Goal: Information Seeking & Learning: Learn about a topic

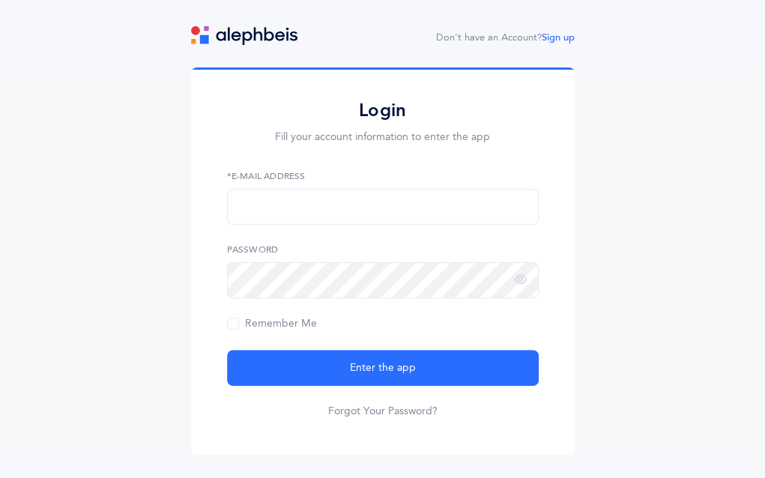
click at [306, 176] on label "*E-Mail Address" at bounding box center [383, 175] width 312 height 13
click at [304, 214] on input "text" at bounding box center [383, 207] width 312 height 36
type input "[EMAIL_ADDRESS][DOMAIN_NAME]"
click at [517, 276] on icon at bounding box center [521, 279] width 12 height 13
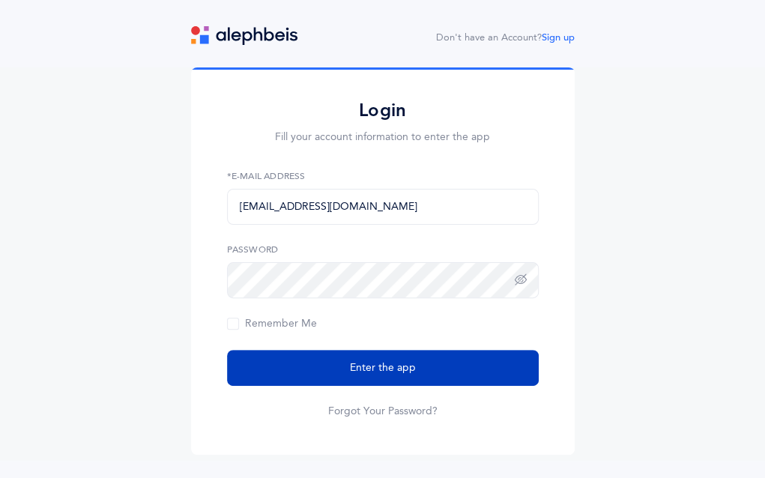
click at [442, 369] on button "Enter the app" at bounding box center [383, 368] width 312 height 36
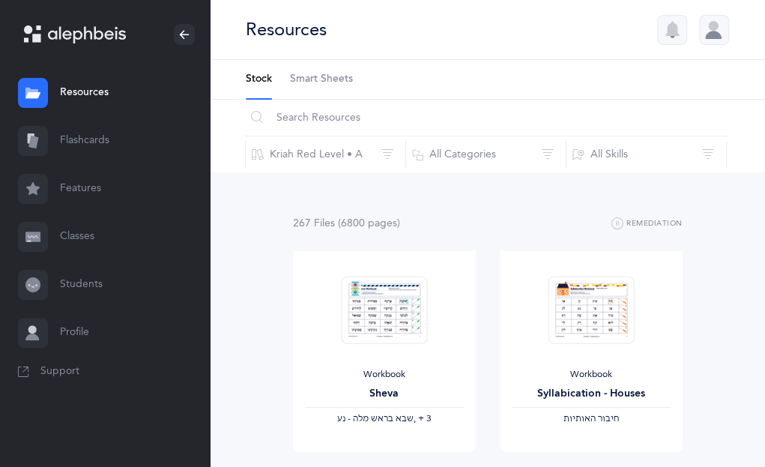
click at [29, 280] on icon at bounding box center [32, 284] width 15 height 15
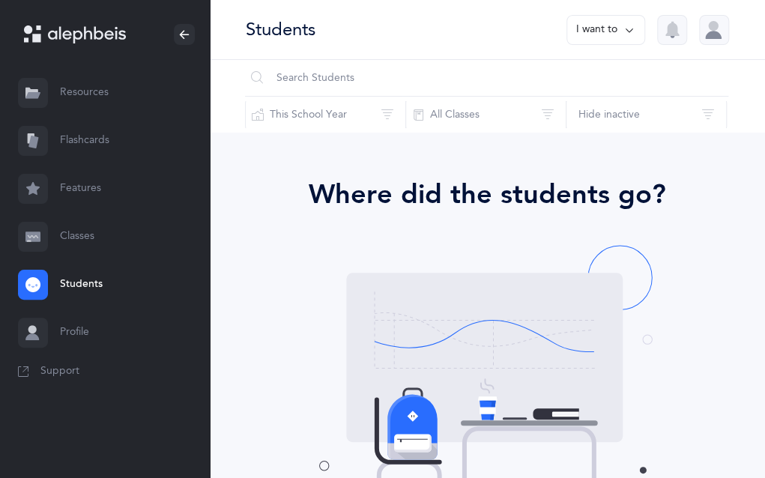
click at [35, 90] on icon at bounding box center [31, 93] width 13 height 11
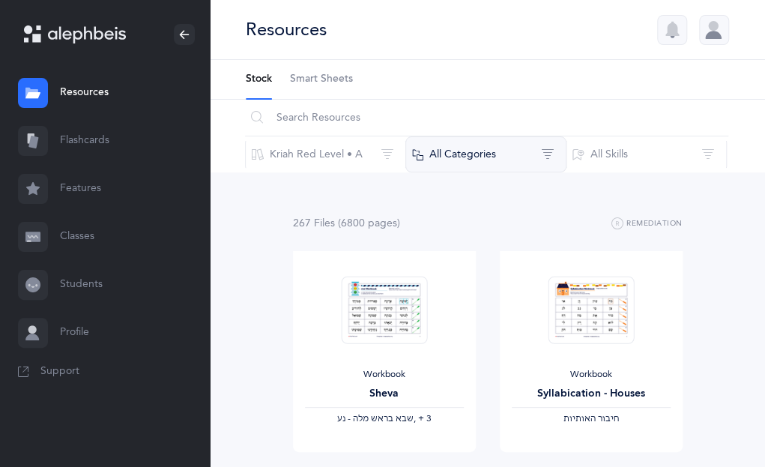
click at [548, 144] on button "All Categories" at bounding box center [485, 154] width 161 height 36
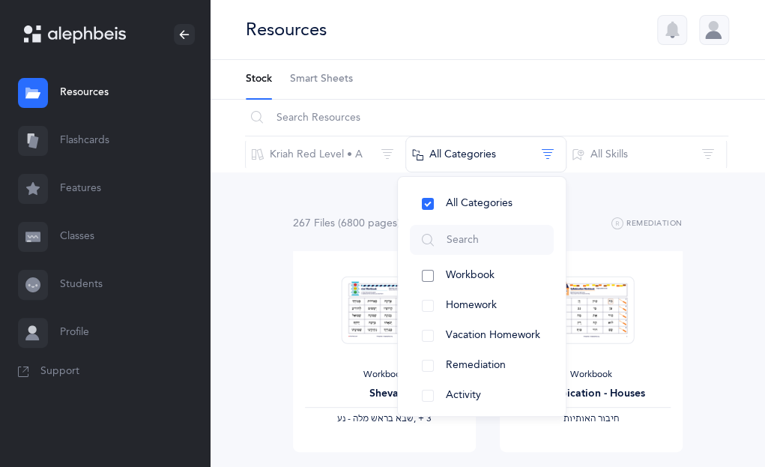
click at [424, 272] on button "Workbook" at bounding box center [482, 276] width 144 height 30
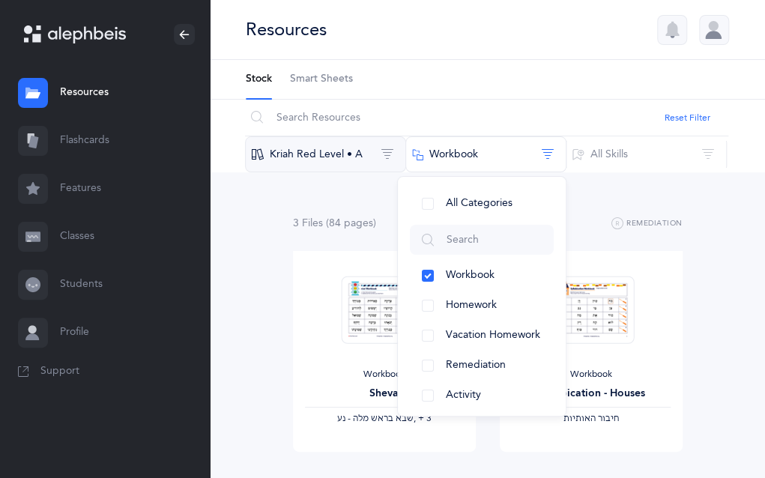
click at [384, 150] on button "Kriah Red Level • A" at bounding box center [325, 154] width 161 height 36
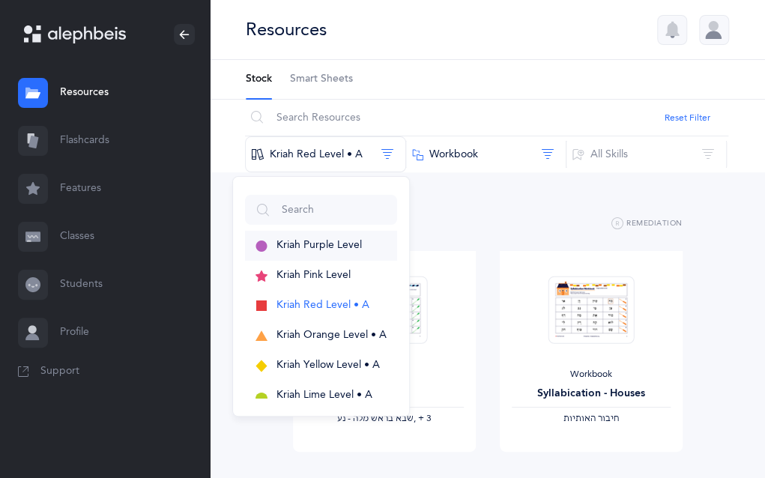
click at [340, 242] on span "Kriah Purple Level" at bounding box center [318, 245] width 85 height 12
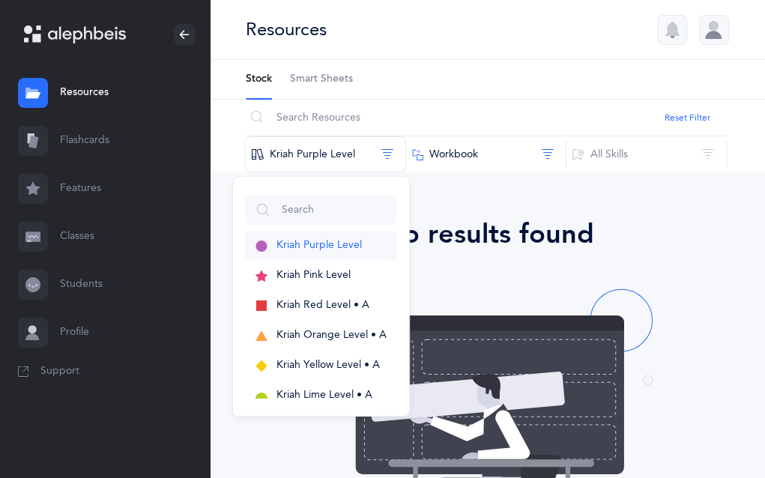
click at [340, 242] on span "Kriah Purple Level" at bounding box center [318, 245] width 85 height 12
click at [498, 236] on div "No results found" at bounding box center [487, 234] width 471 height 40
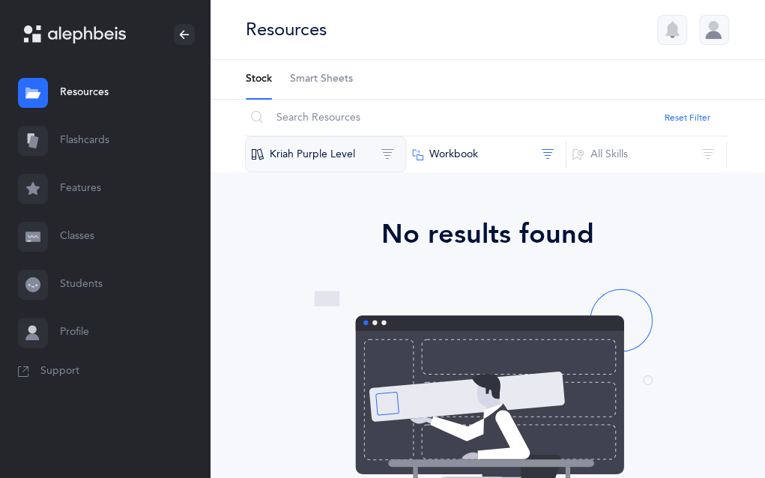
click at [333, 144] on button "Kriah Purple Level" at bounding box center [325, 154] width 161 height 36
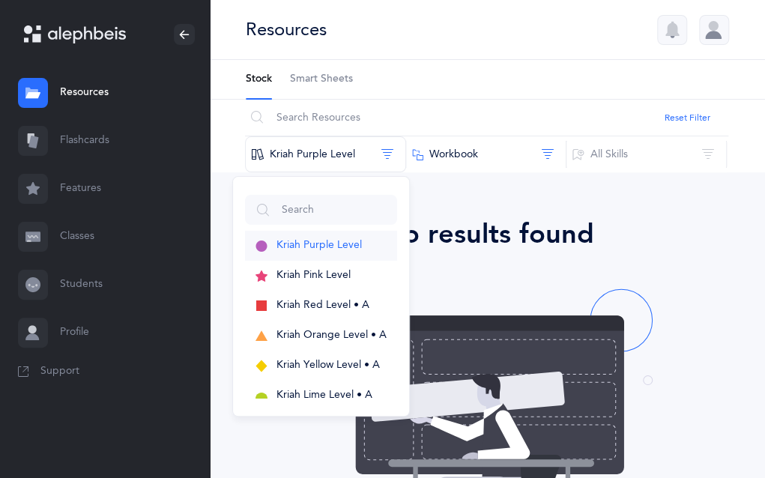
click at [334, 234] on button "Kriah Purple Level" at bounding box center [321, 246] width 152 height 30
click at [481, 142] on button "Workbook" at bounding box center [485, 154] width 161 height 36
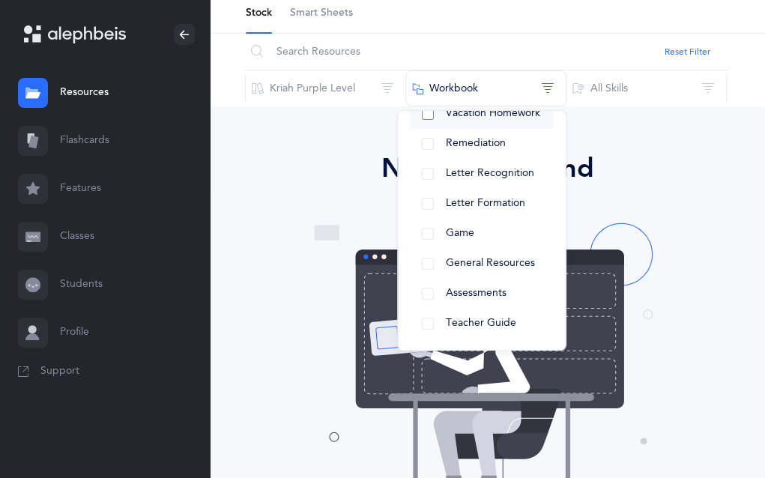
scroll to position [67, 0]
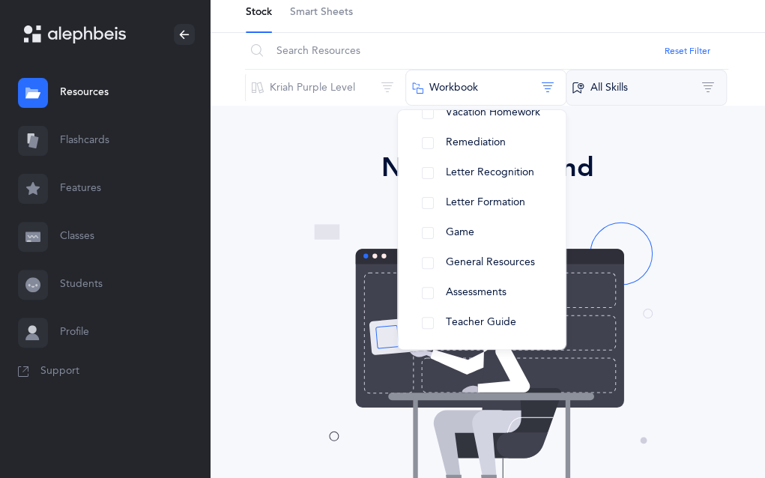
click at [725, 86] on button "All Skills" at bounding box center [646, 88] width 161 height 36
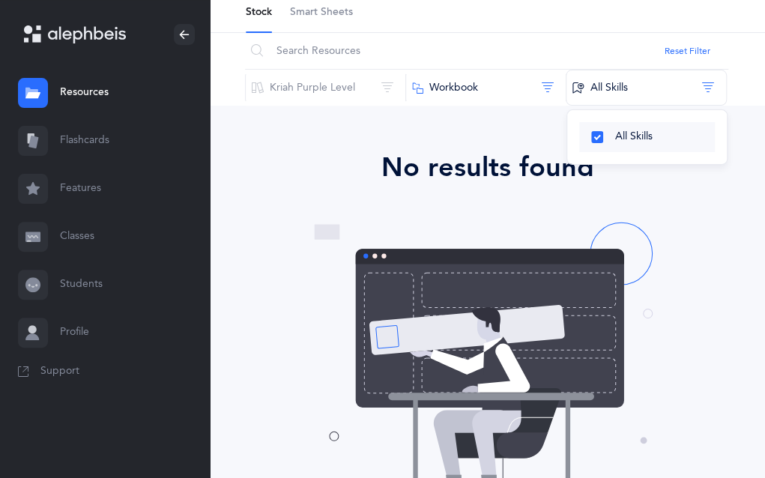
click at [644, 136] on span "All Skills" at bounding box center [633, 136] width 37 height 12
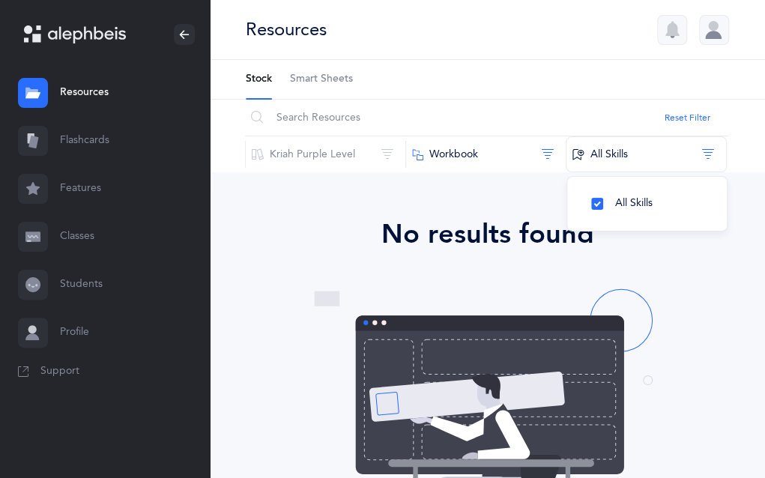
scroll to position [1, 0]
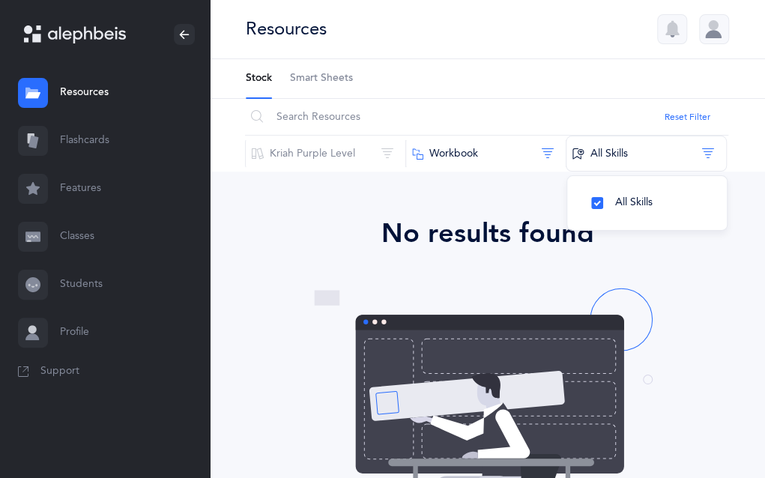
click at [33, 235] on icon at bounding box center [32, 237] width 15 height 10
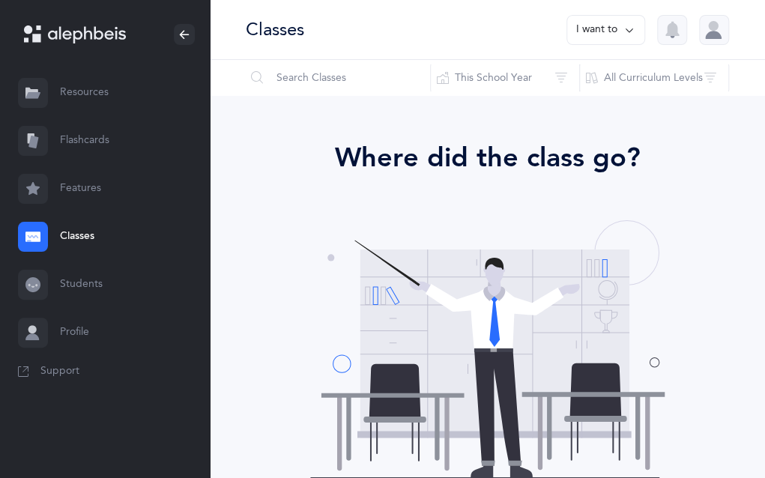
click at [33, 178] on div at bounding box center [33, 189] width 30 height 30
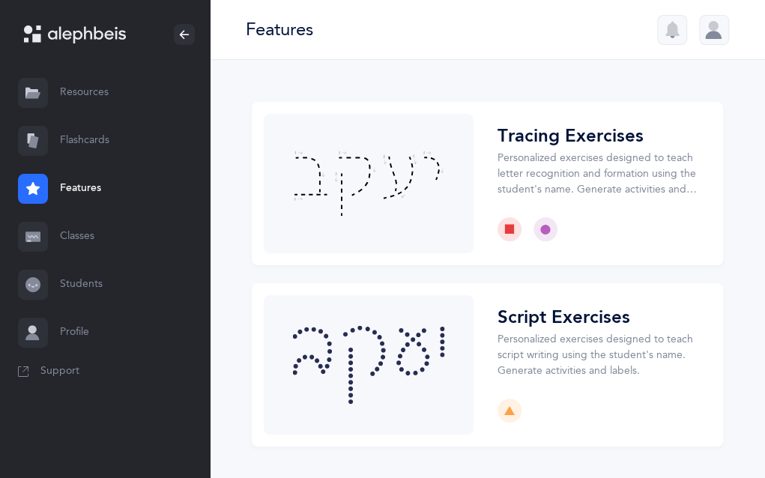
click at [37, 83] on div at bounding box center [33, 93] width 30 height 30
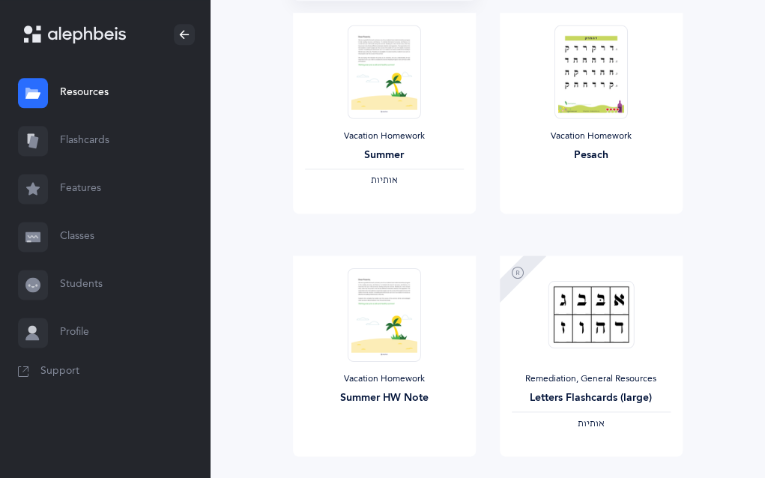
scroll to position [723, 0]
click at [405, 327] on img at bounding box center [383, 315] width 73 height 94
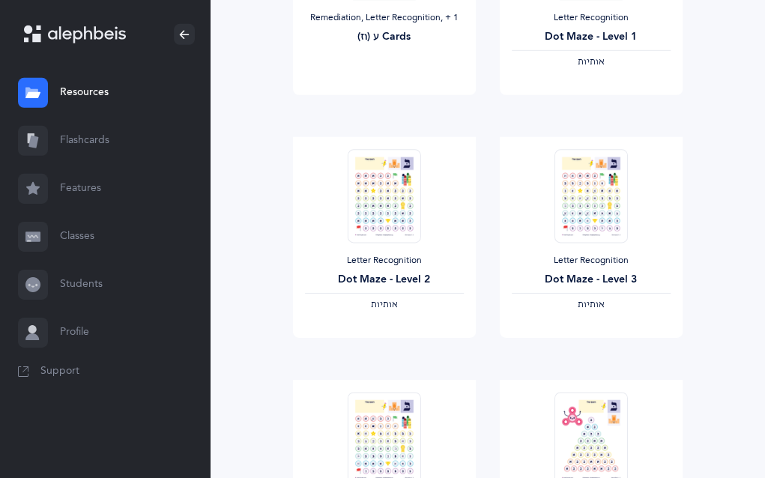
scroll to position [2071, 0]
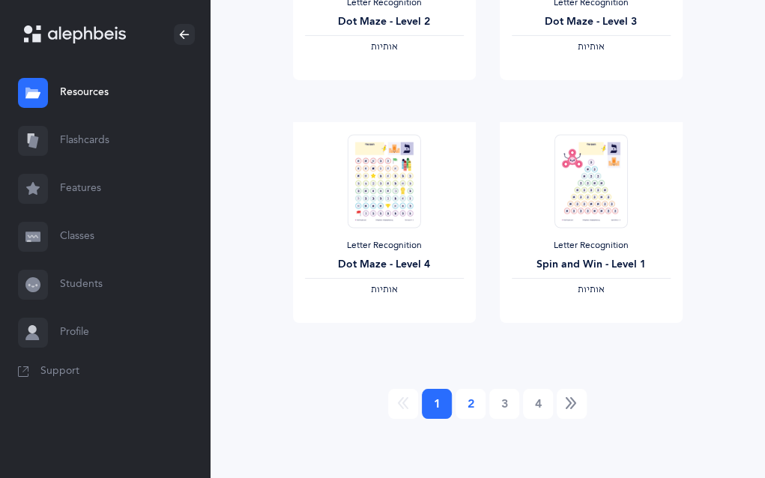
click at [474, 407] on link "2" at bounding box center [471, 404] width 30 height 30
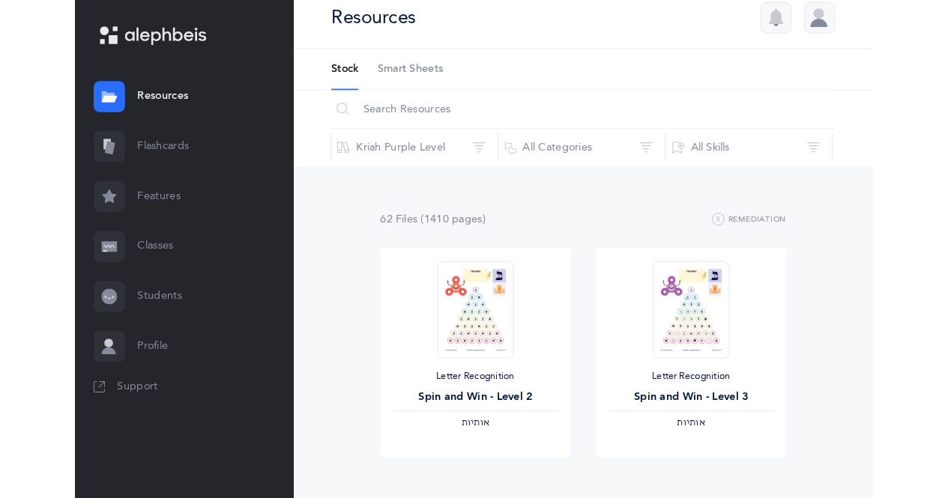
scroll to position [15, 0]
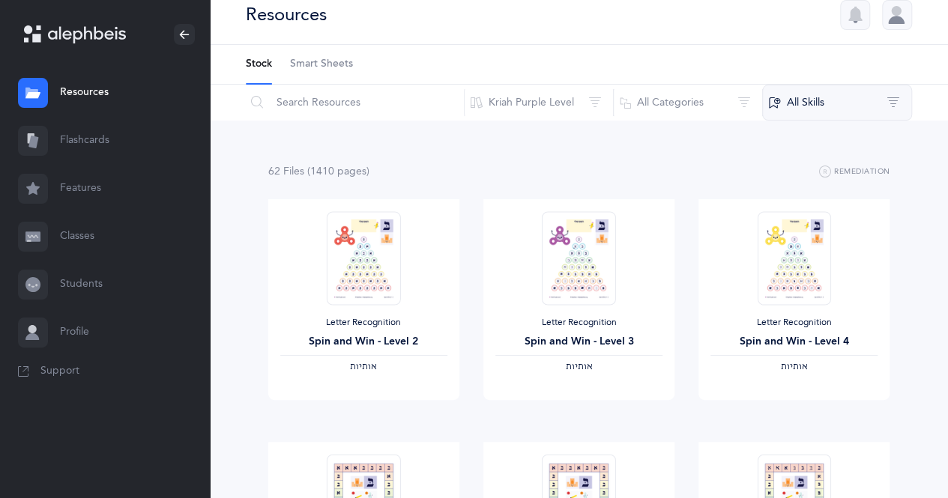
click at [776, 108] on button "All Skills" at bounding box center [837, 103] width 150 height 36
click at [776, 178] on button "אותיות" at bounding box center [838, 182] width 124 height 30
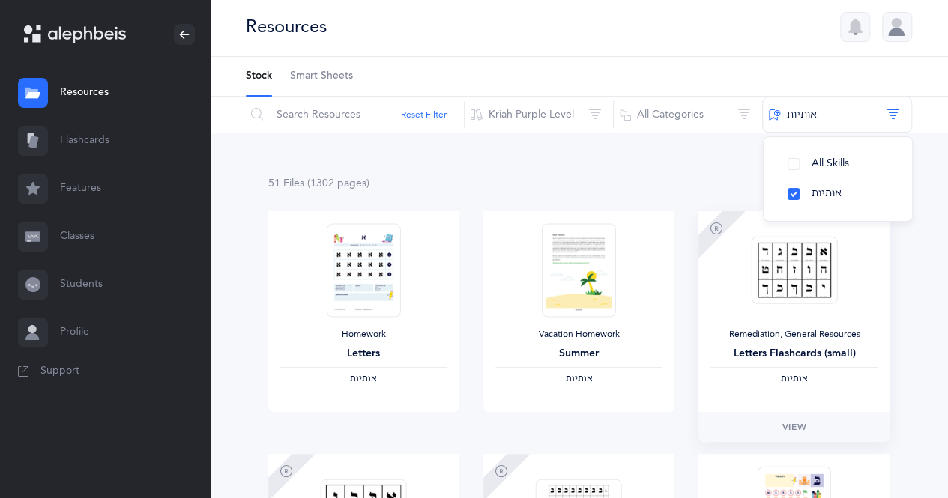
scroll to position [0, 0]
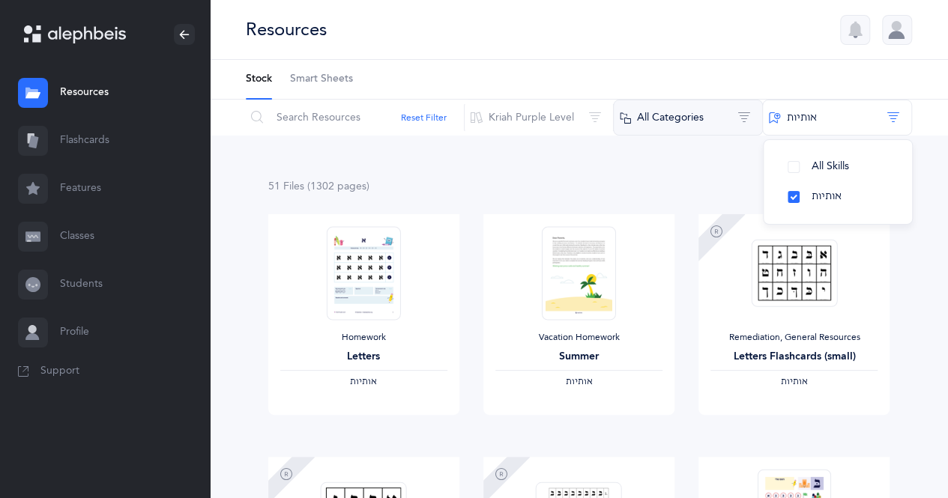
click at [699, 119] on button "All Categories" at bounding box center [688, 118] width 150 height 36
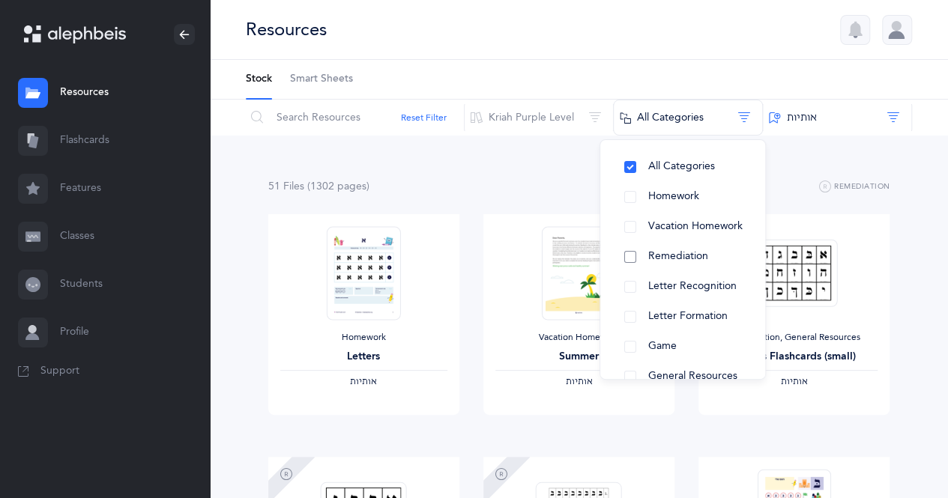
click at [724, 248] on button "Remediation" at bounding box center [682, 257] width 141 height 30
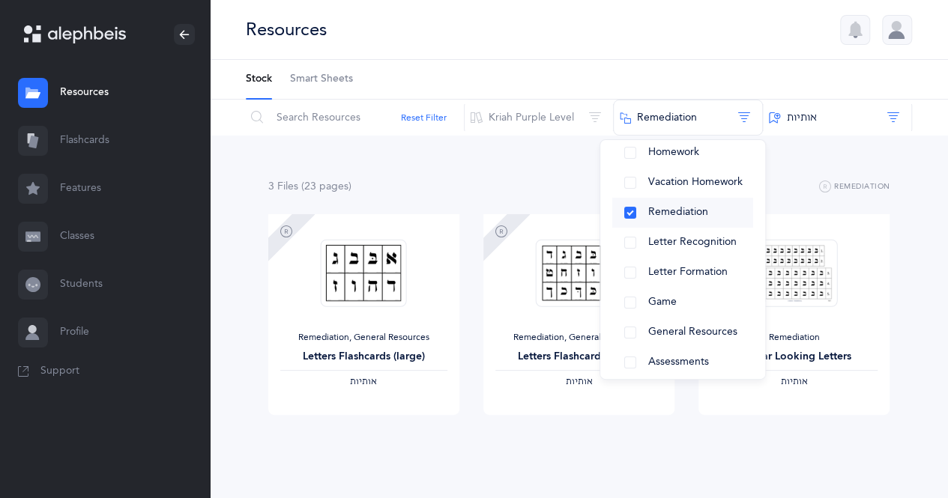
scroll to position [54, 0]
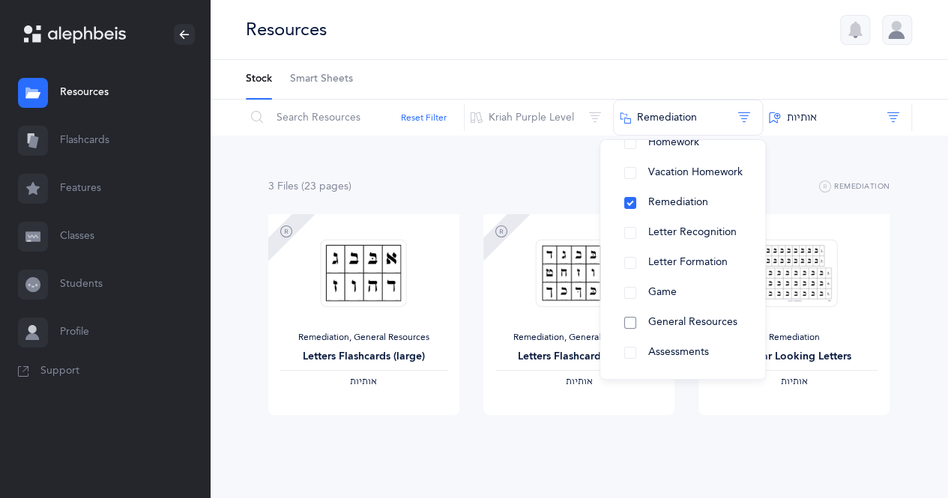
click at [629, 323] on button "General Resources" at bounding box center [682, 323] width 141 height 30
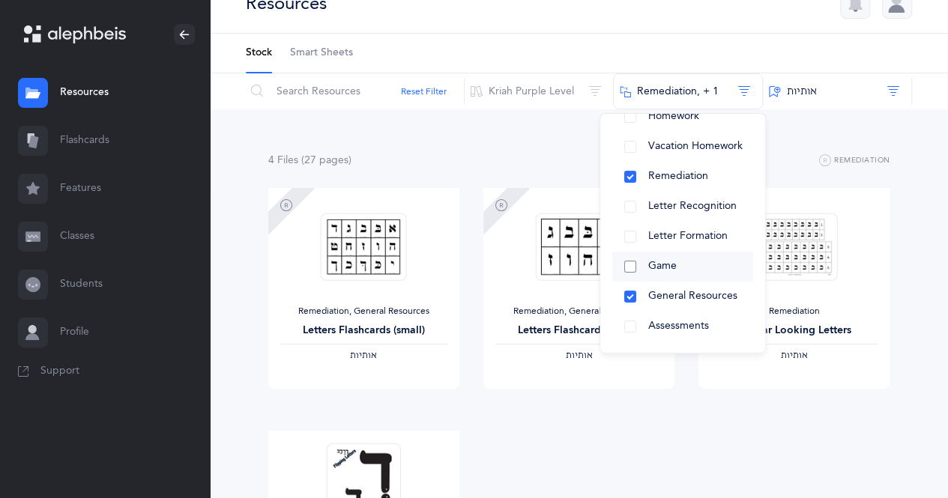
scroll to position [0, 0]
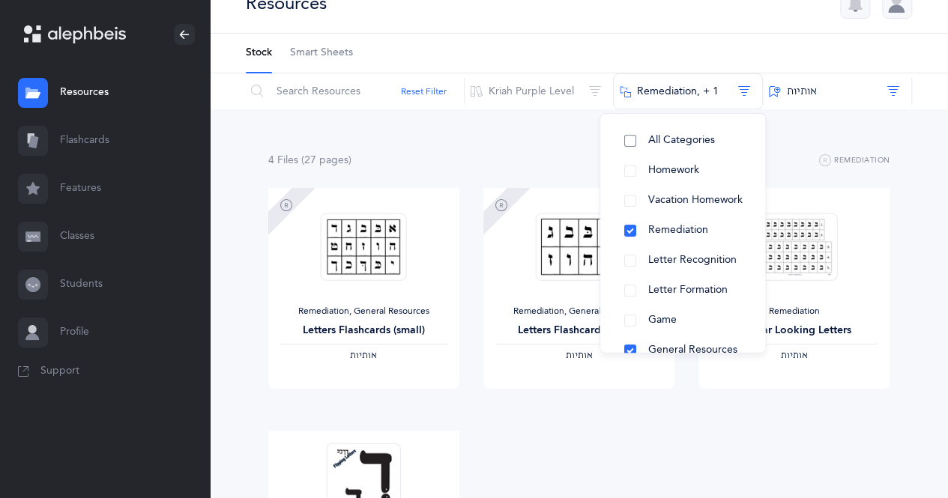
click at [628, 130] on button "All Categories" at bounding box center [682, 141] width 141 height 30
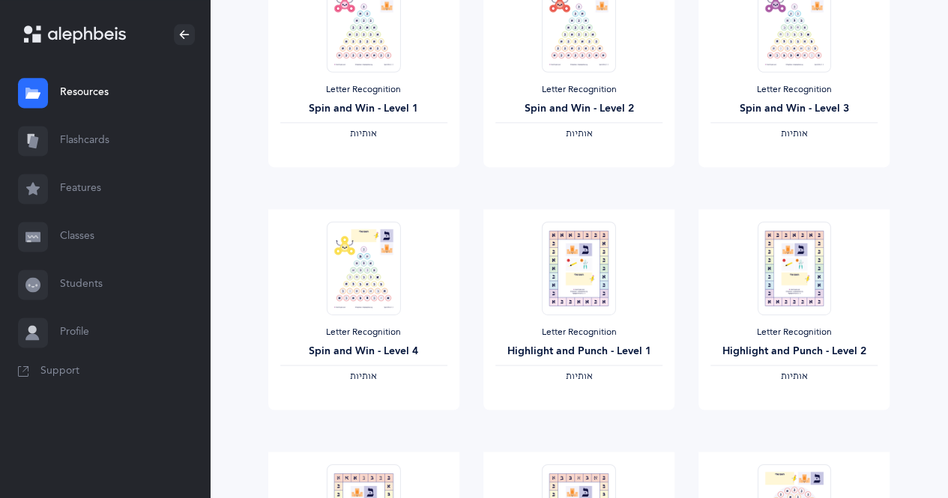
scroll to position [1286, 0]
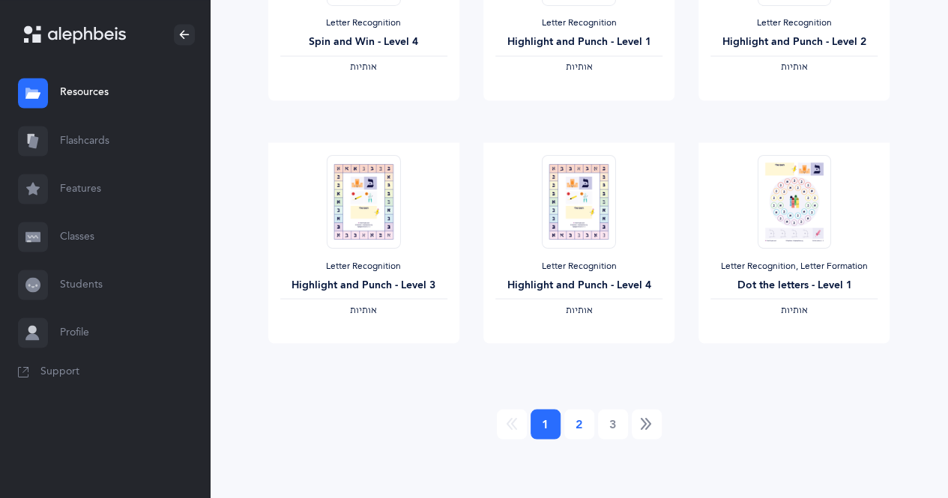
click at [577, 423] on link "2" at bounding box center [579, 424] width 30 height 30
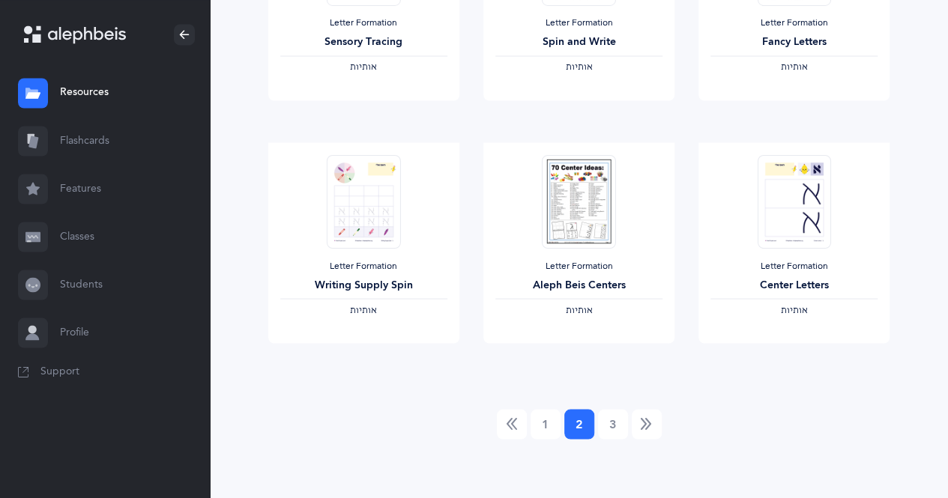
scroll to position [0, 0]
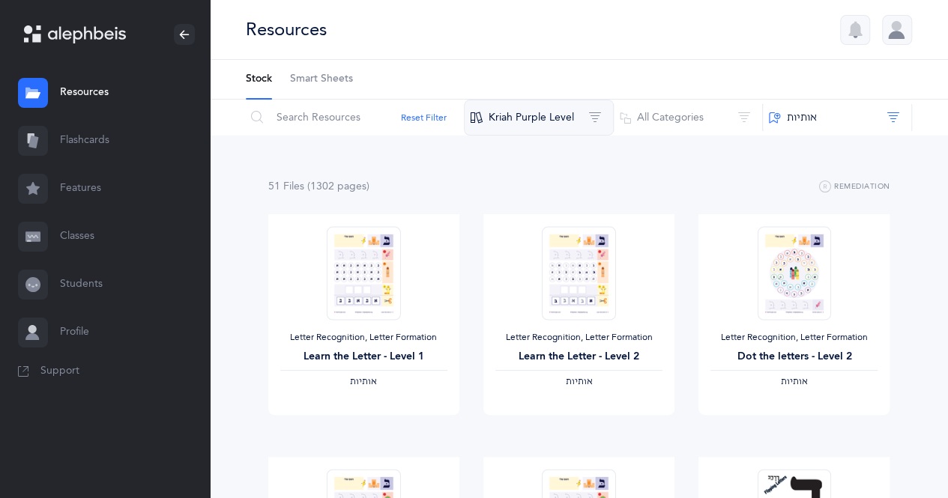
click at [588, 116] on button "Kriah Purple Level" at bounding box center [539, 118] width 150 height 36
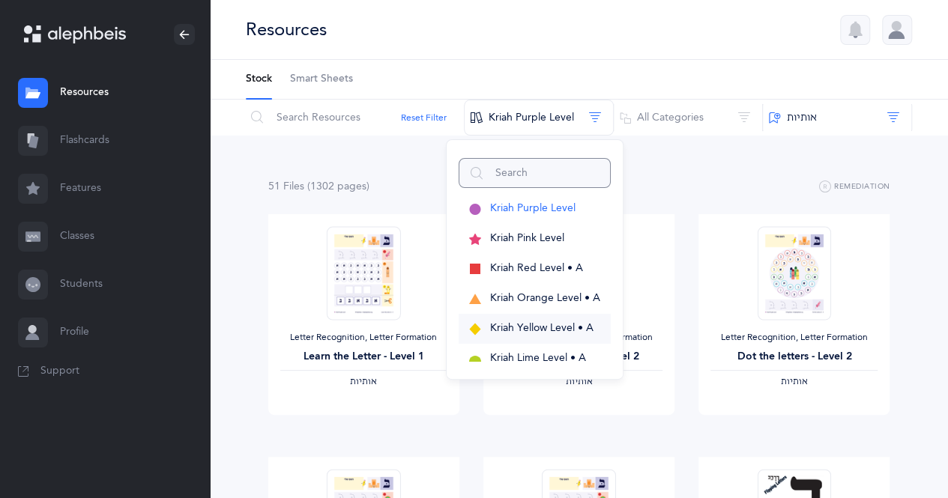
scroll to position [1, 0]
click at [527, 232] on span "Kriah Pink Level" at bounding box center [527, 237] width 74 height 12
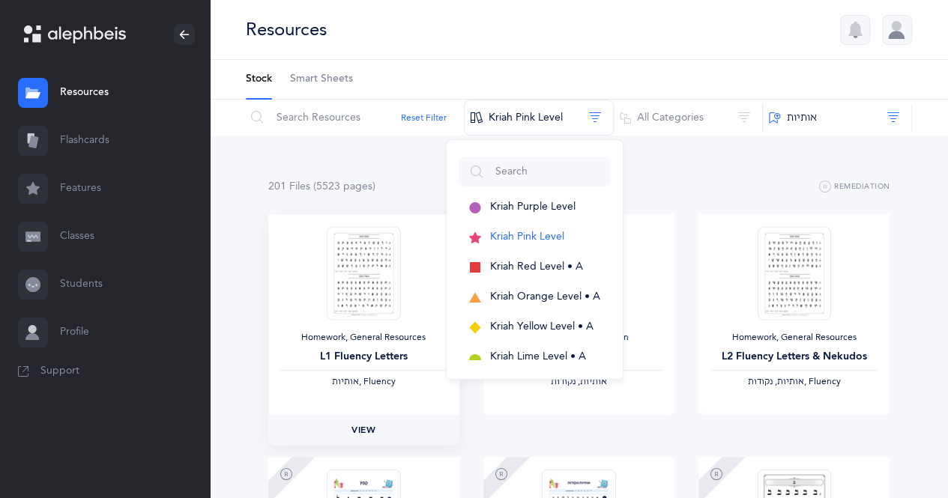
click at [441, 442] on link "View" at bounding box center [363, 430] width 191 height 30
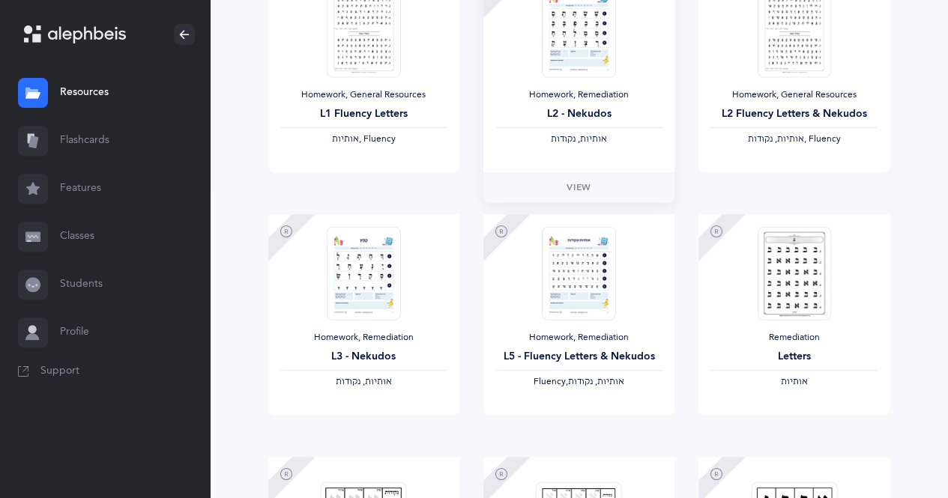
scroll to position [0, 0]
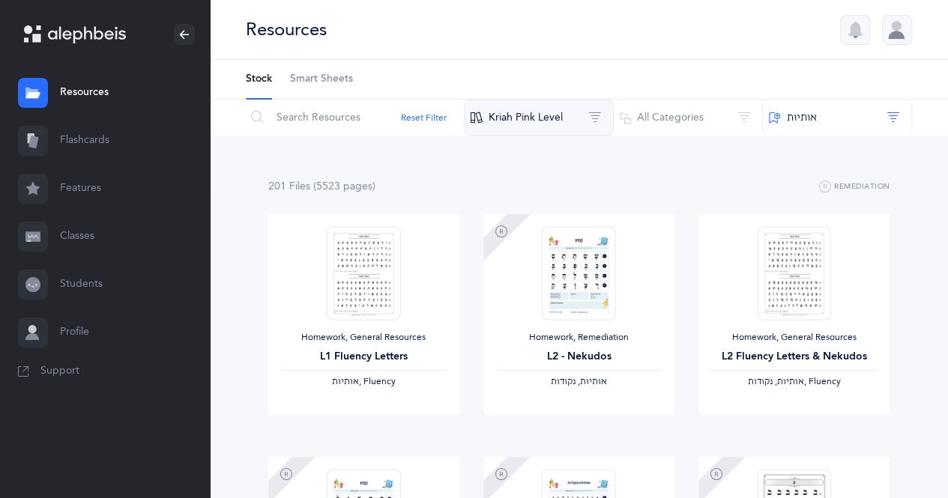
drag, startPoint x: 608, startPoint y: 337, endPoint x: 594, endPoint y: 111, distance: 226.7
click at [594, 111] on button "Kriah Pink Level" at bounding box center [539, 118] width 150 height 36
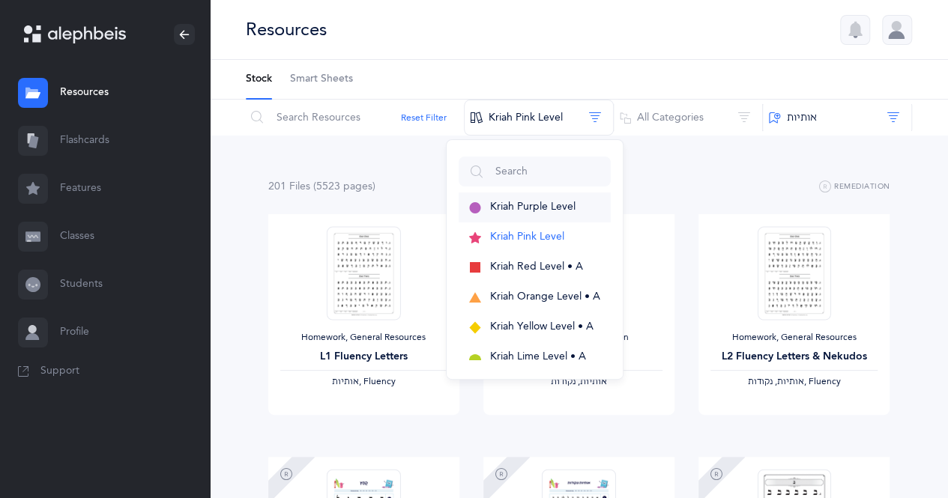
click at [550, 209] on span "Kriah Purple Level" at bounding box center [532, 207] width 85 height 12
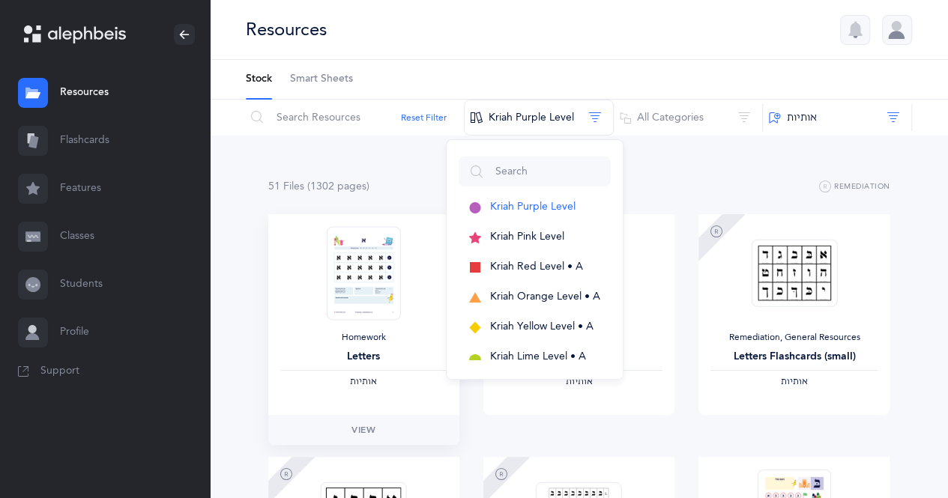
click at [453, 441] on link "View" at bounding box center [363, 430] width 191 height 30
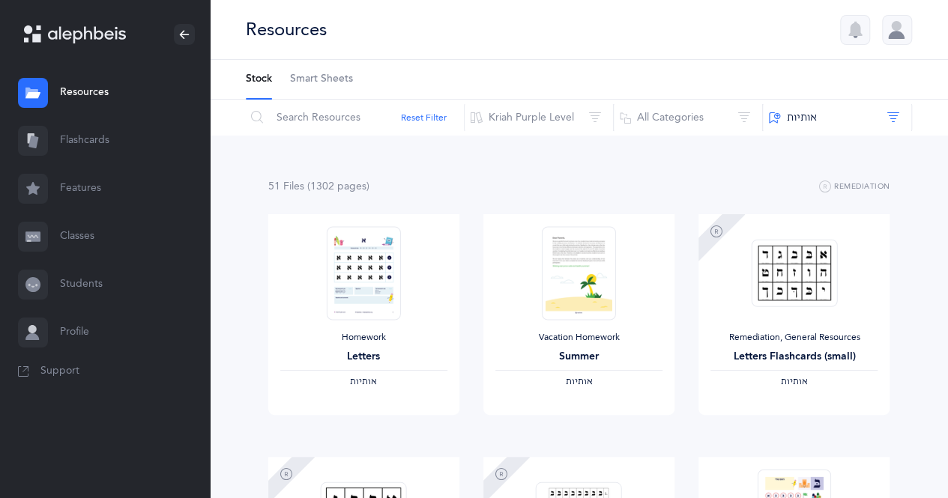
click at [316, 76] on span "Smart Sheets" at bounding box center [321, 79] width 63 height 15
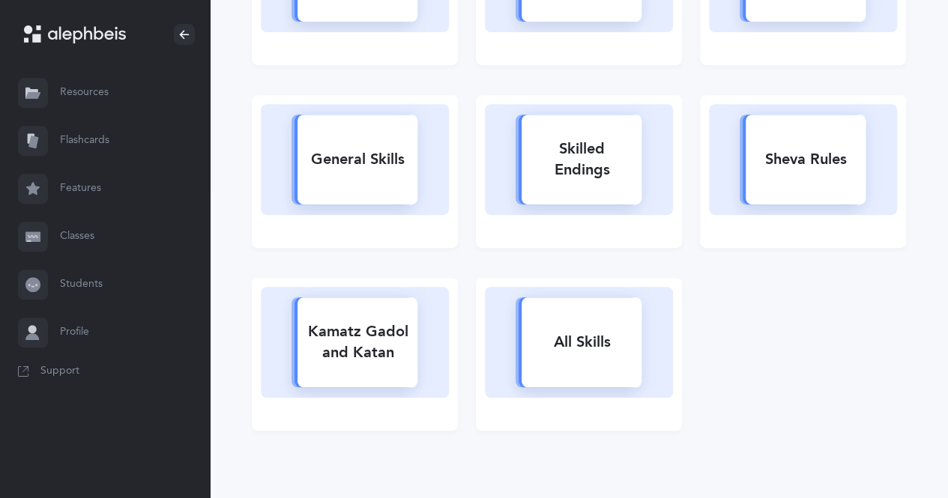
scroll to position [343, 0]
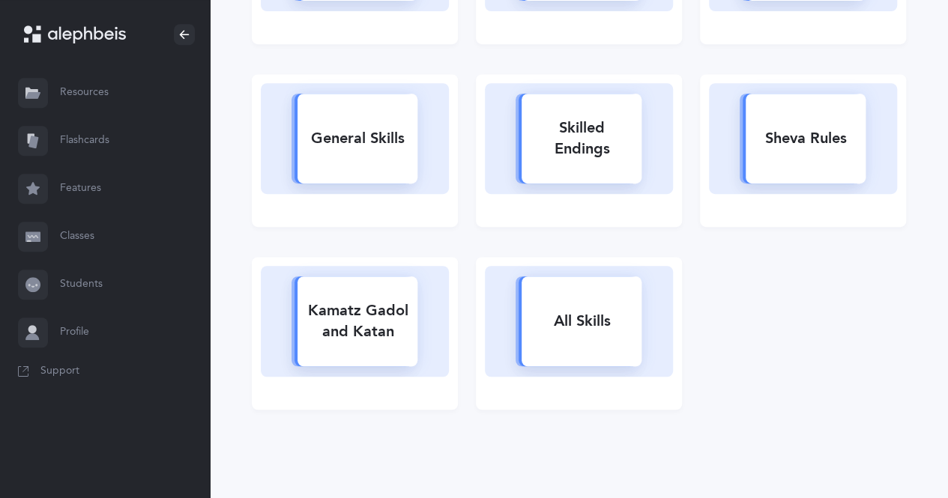
click at [537, 359] on rect at bounding box center [582, 321] width 120 height 90
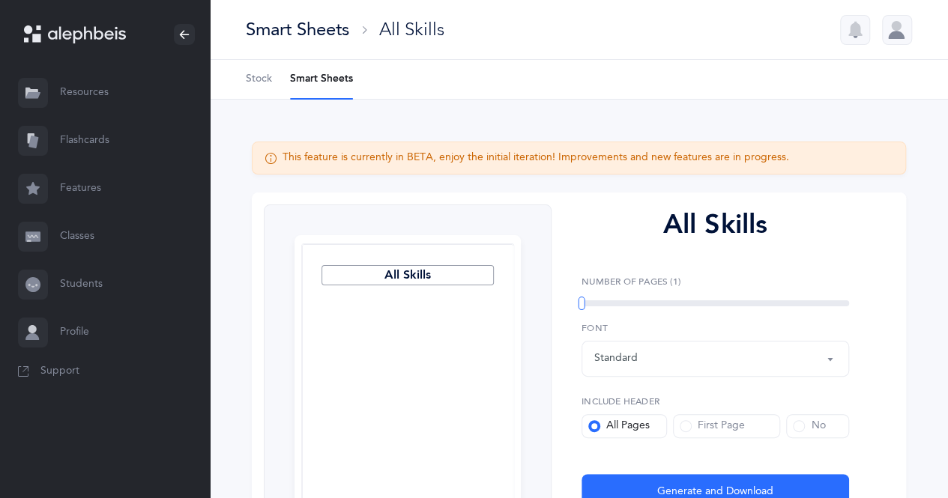
select select
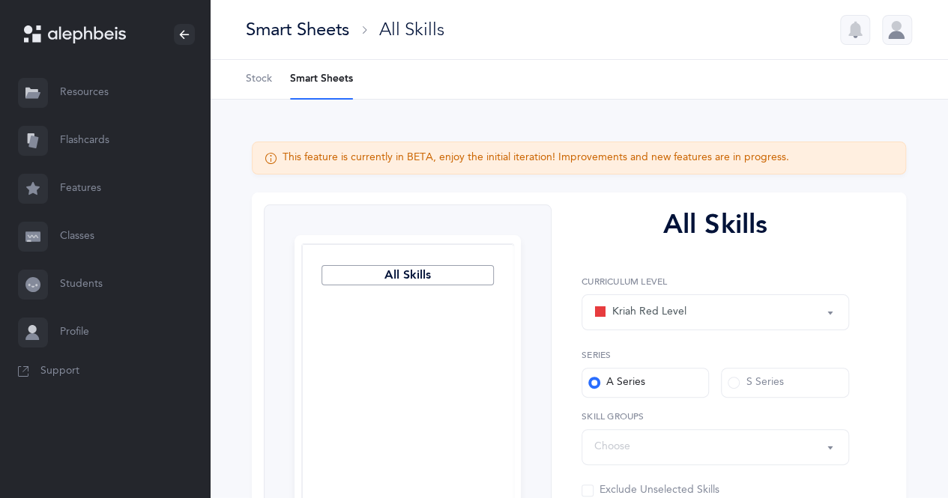
click at [839, 306] on button "Kriah Red Level" at bounding box center [715, 312] width 268 height 36
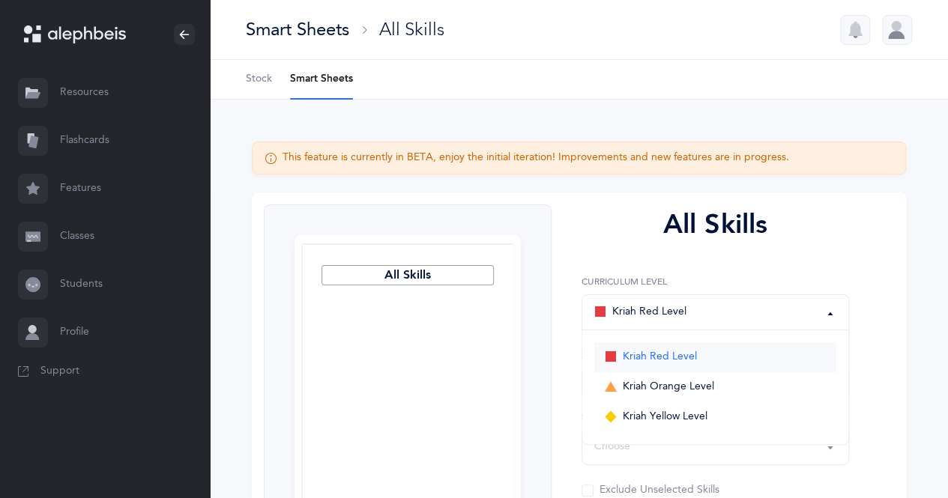
click at [697, 369] on link "Kriah Red Level" at bounding box center [715, 357] width 242 height 30
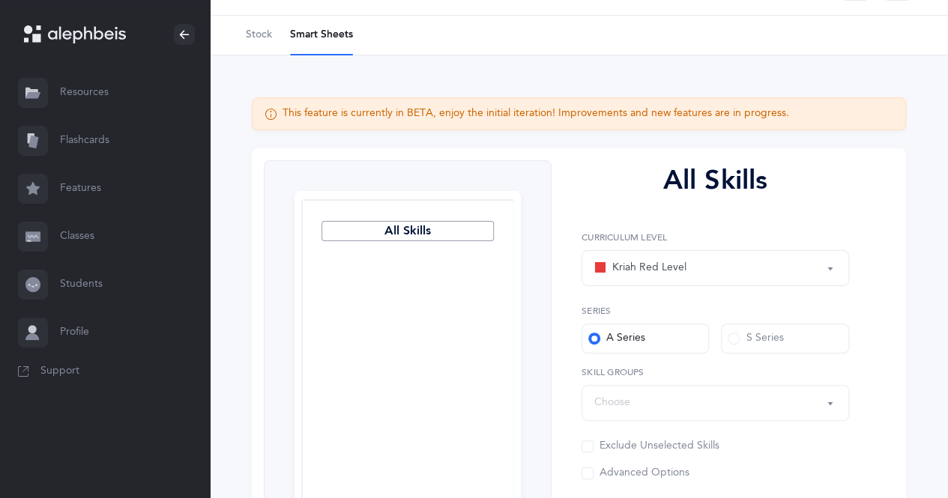
scroll to position [45, 0]
click at [263, 32] on span "Stock" at bounding box center [259, 34] width 26 height 15
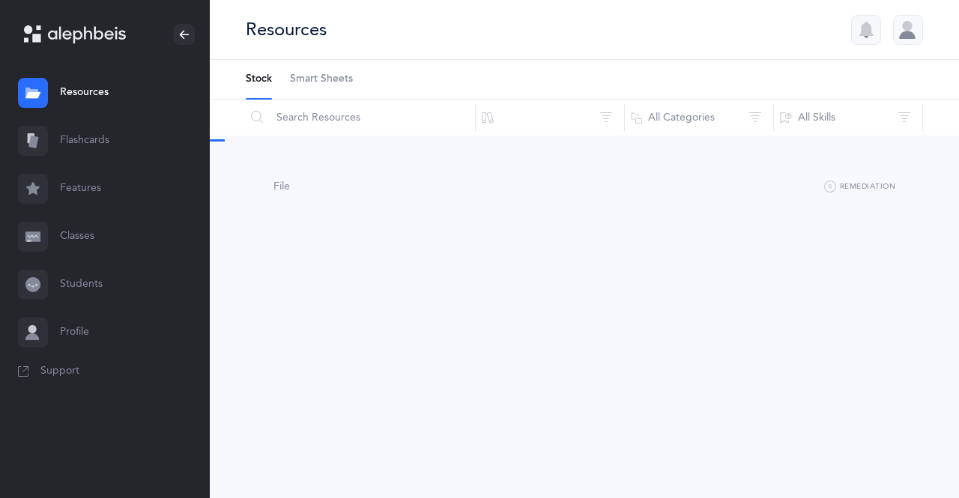
click at [263, 32] on div "Resources" at bounding box center [286, 29] width 81 height 25
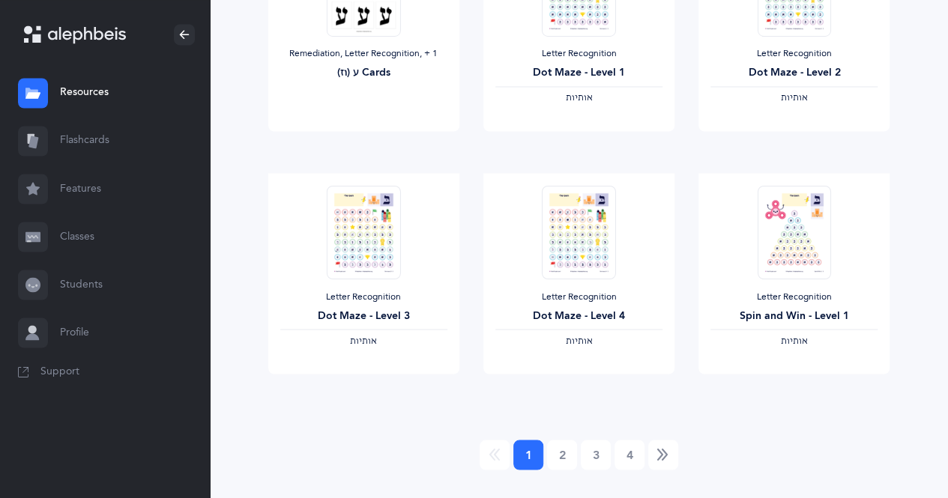
scroll to position [1286, 0]
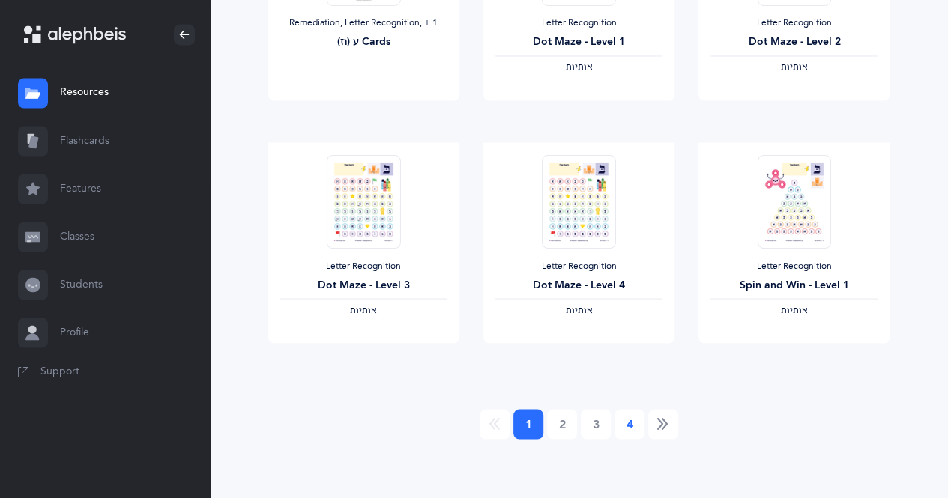
click at [635, 423] on link "4" at bounding box center [629, 424] width 30 height 30
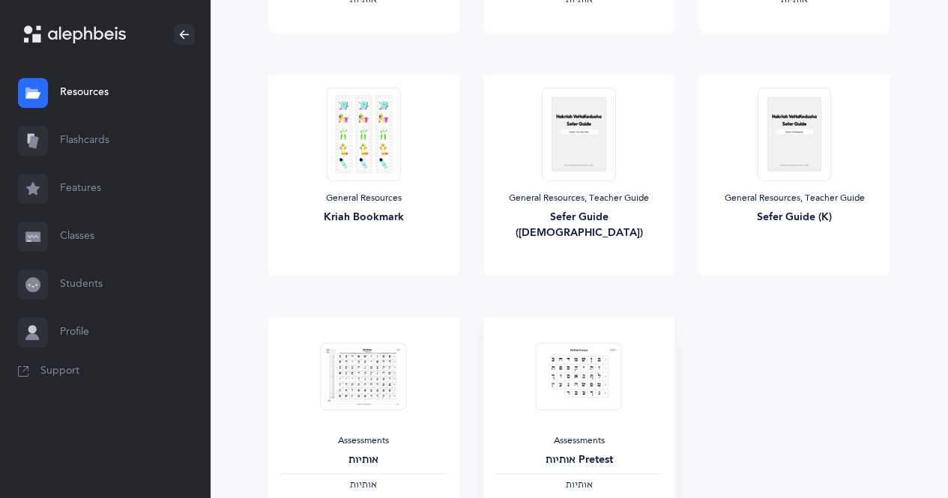
scroll to position [381, 0]
click at [778, 294] on link "View" at bounding box center [793, 292] width 191 height 30
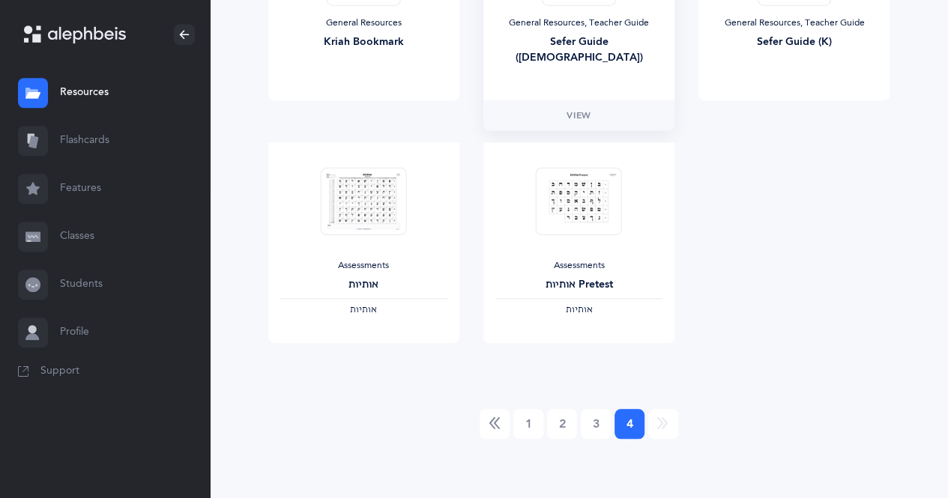
scroll to position [0, 0]
